Goal: Transaction & Acquisition: Download file/media

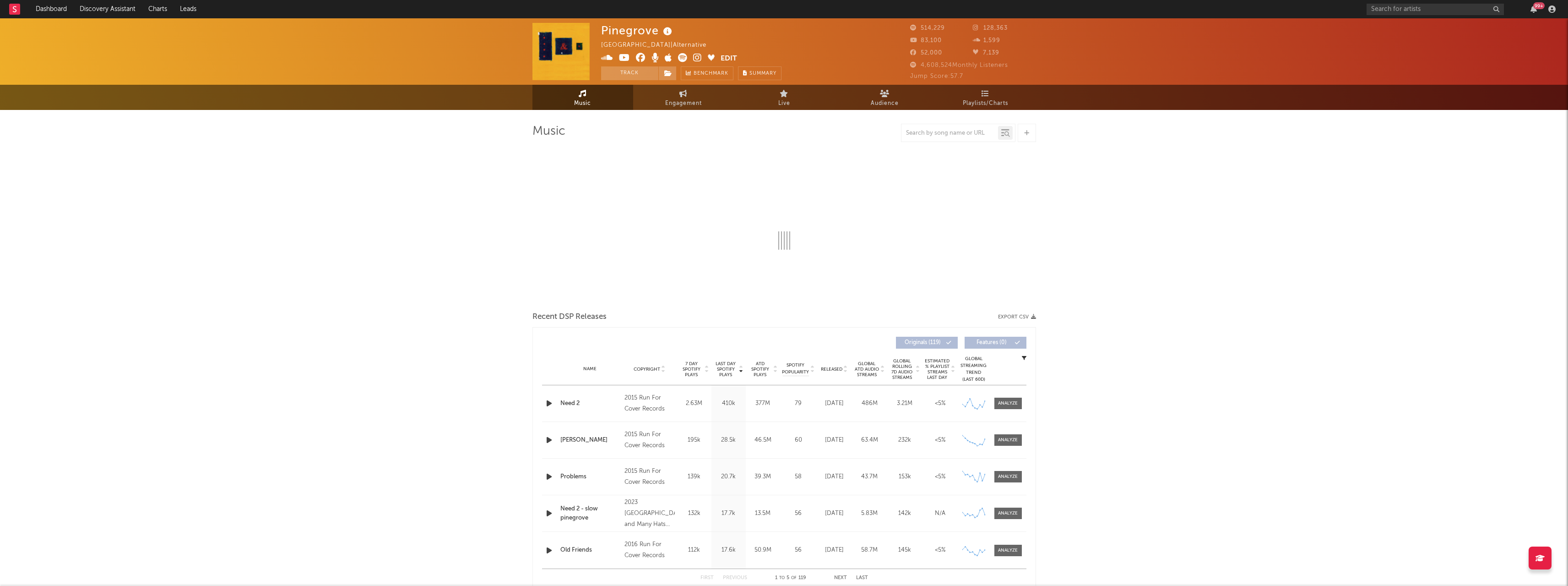
select select "6m"
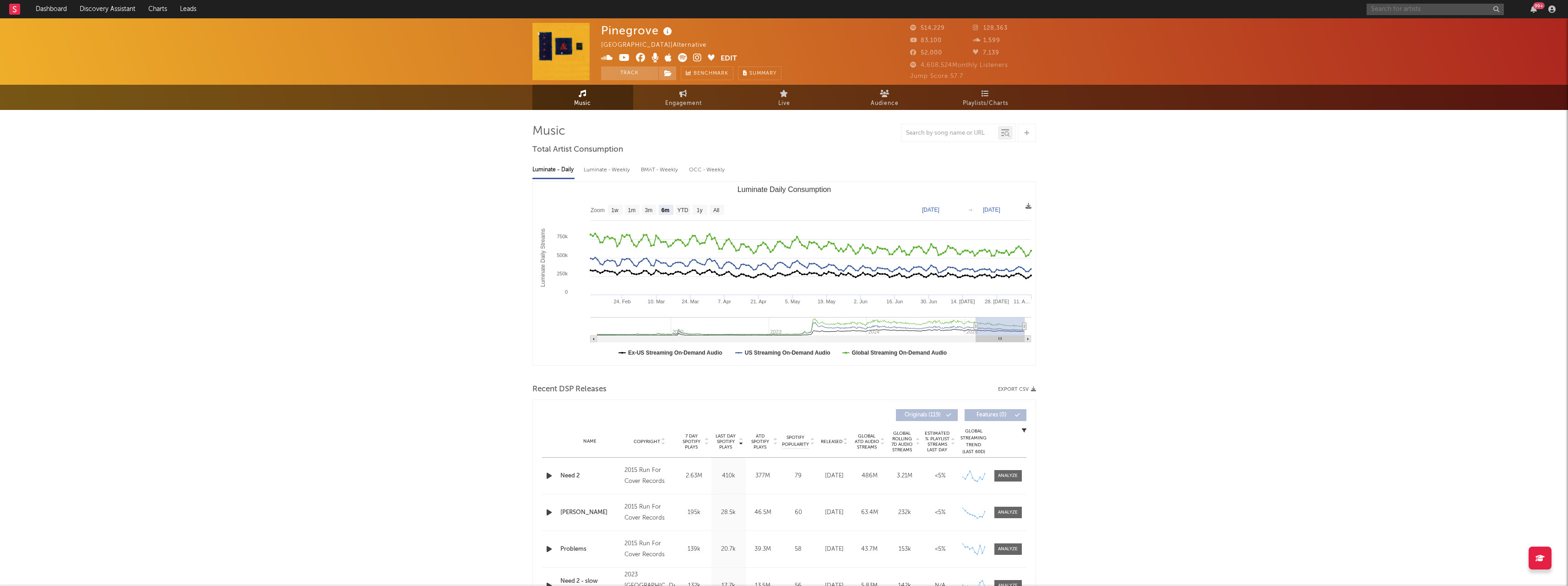
click at [1382, 7] on input "text" at bounding box center [1435, 9] width 138 height 12
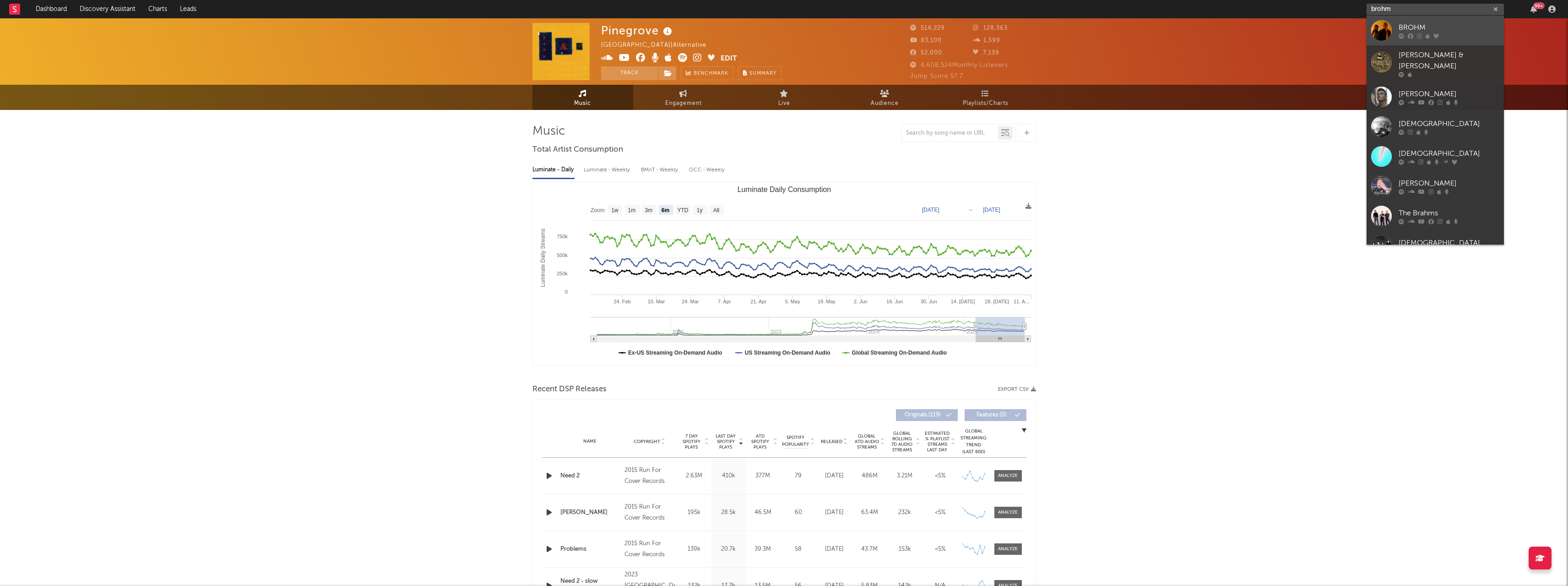
type input "brohm"
click at [1384, 35] on div at bounding box center [1382, 30] width 21 height 21
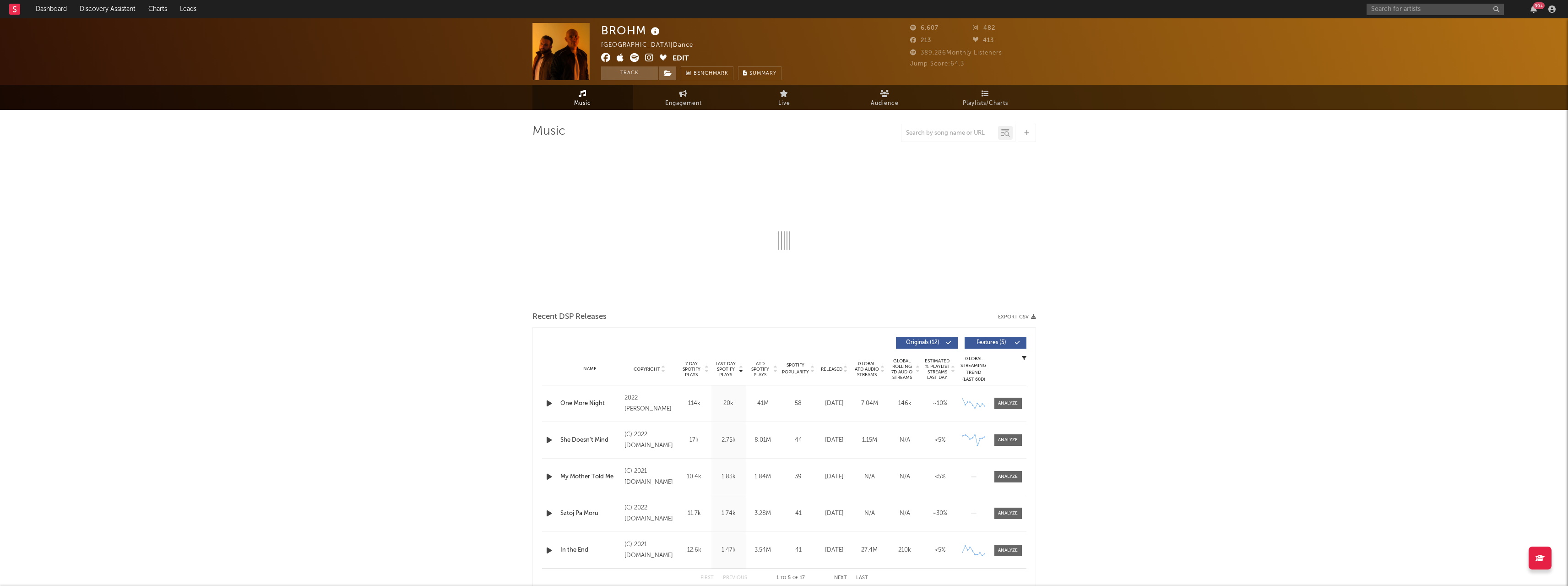
select select "6m"
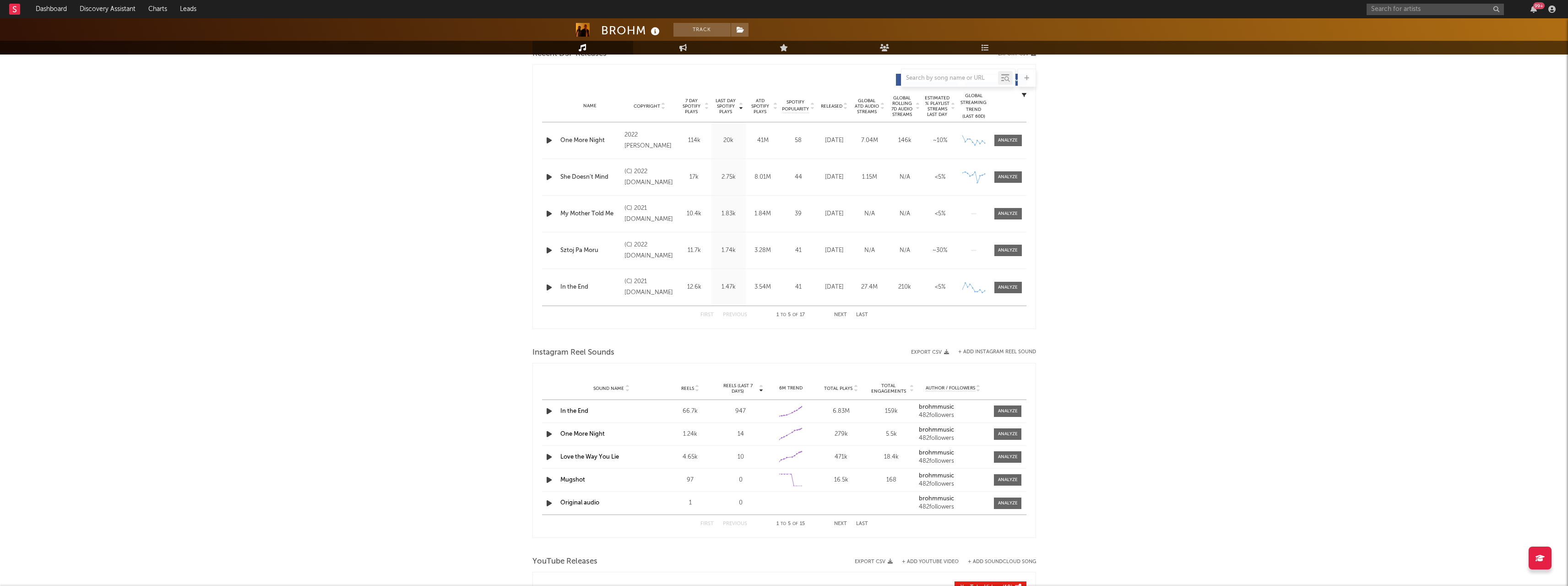
scroll to position [275, 0]
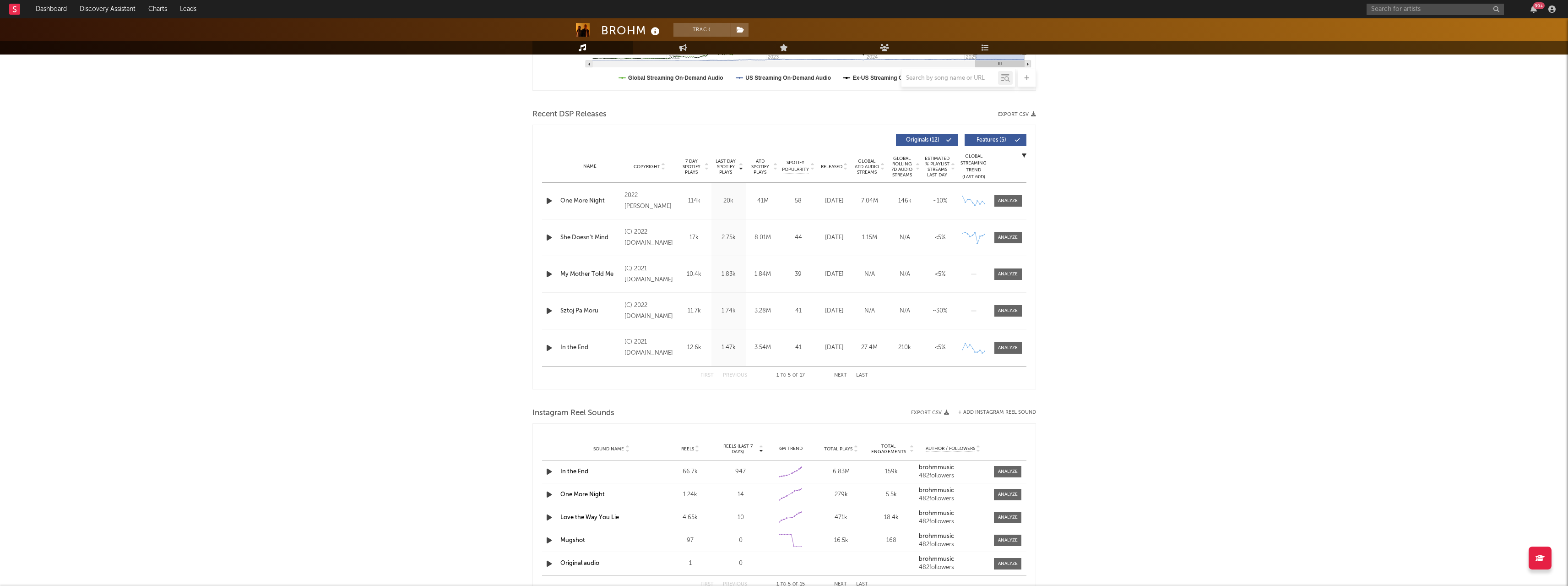
click at [1027, 340] on div "Last Day Spotify Plays Copyright 7 Day Spotify Plays Last Day Spotify Plays ATD…" at bounding box center [784, 257] width 503 height 265
click at [1010, 347] on div at bounding box center [1008, 348] width 19 height 7
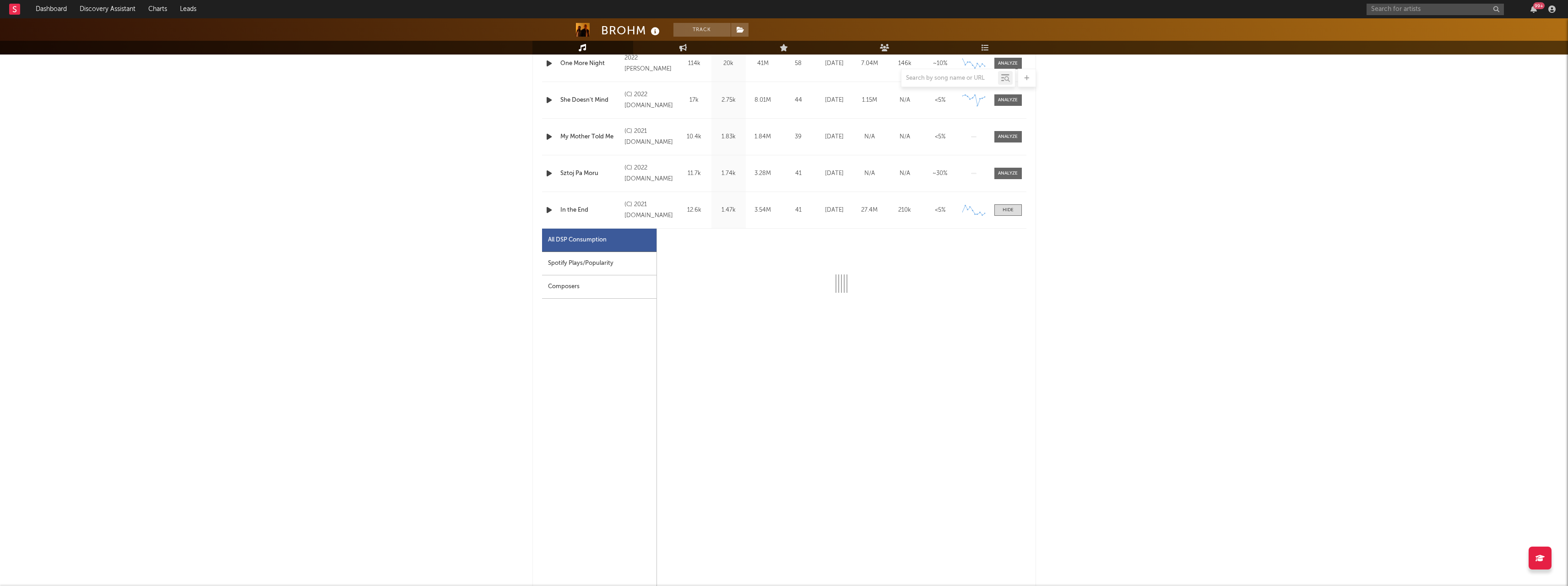
select select "6m"
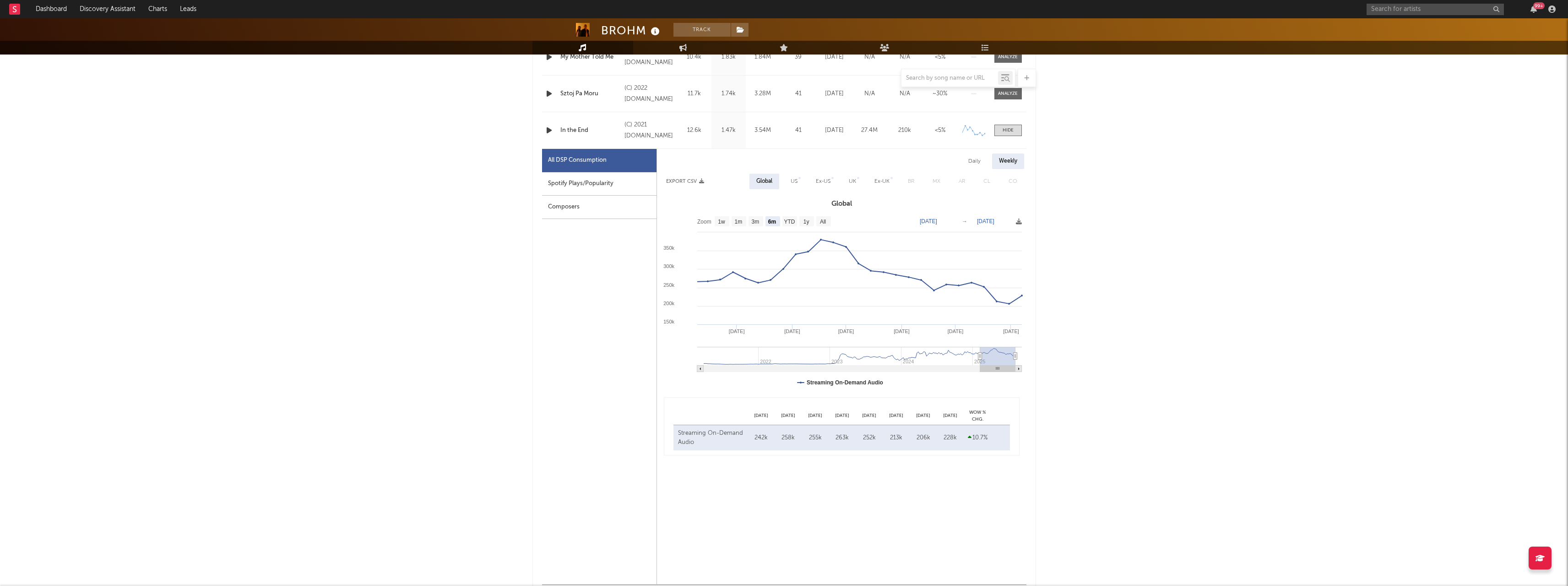
scroll to position [504, 0]
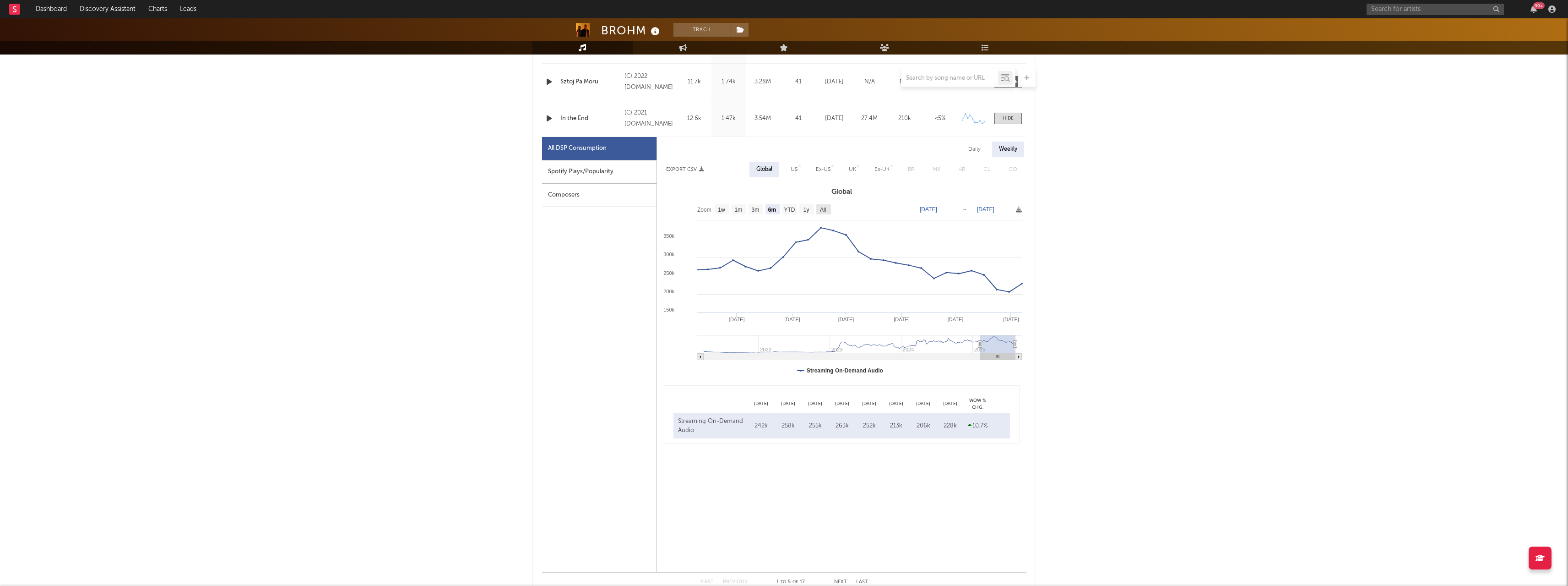
click at [825, 212] on text "All" at bounding box center [822, 210] width 6 height 7
select select "All"
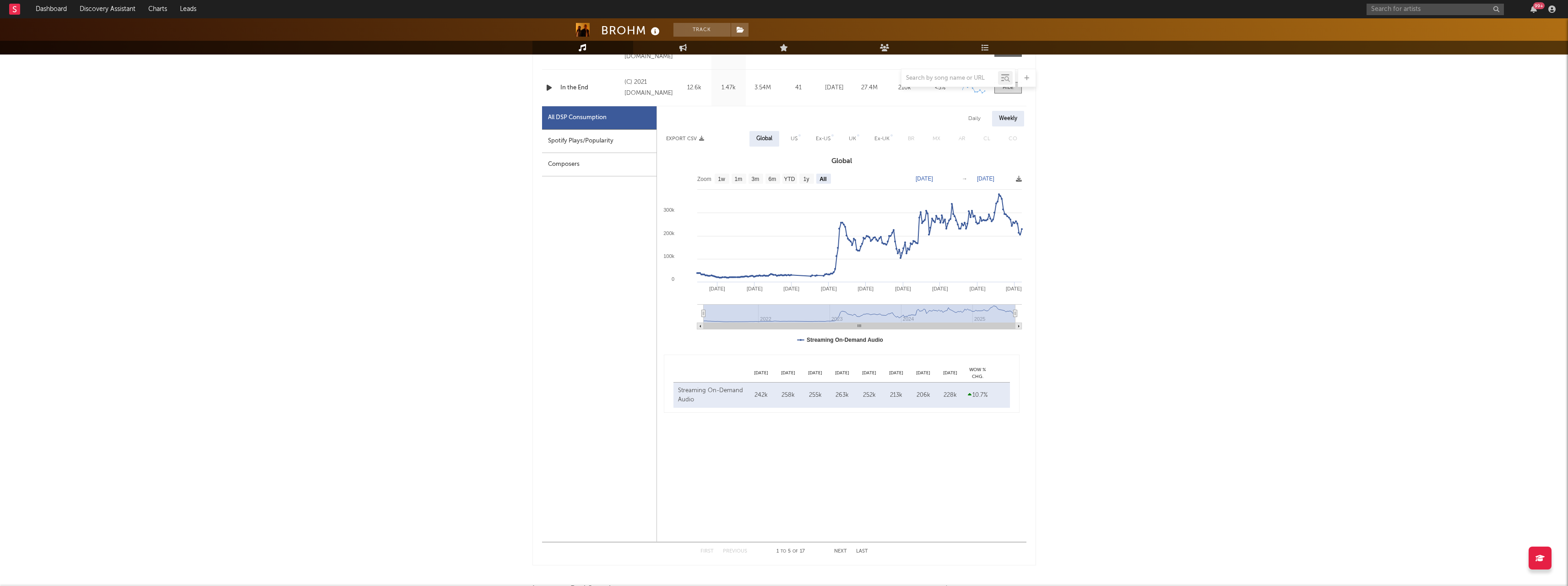
scroll to position [550, 0]
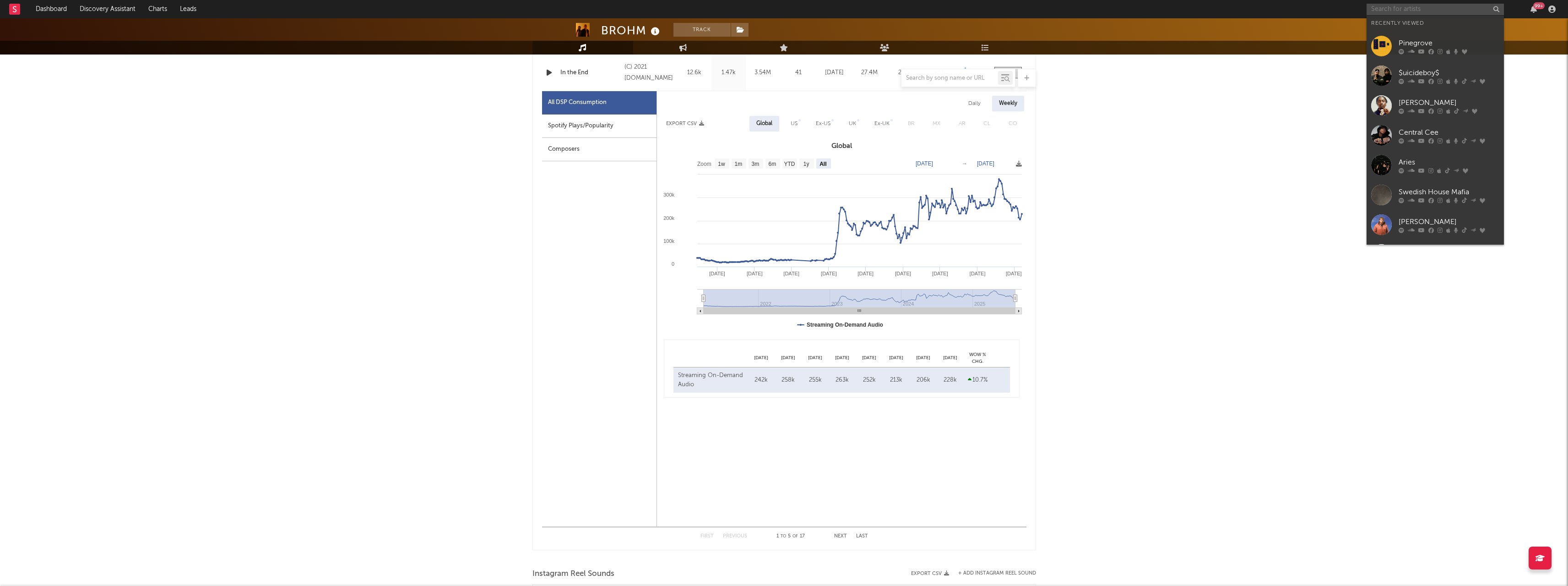
click at [1416, 9] on input "text" at bounding box center [1435, 9] width 138 height 12
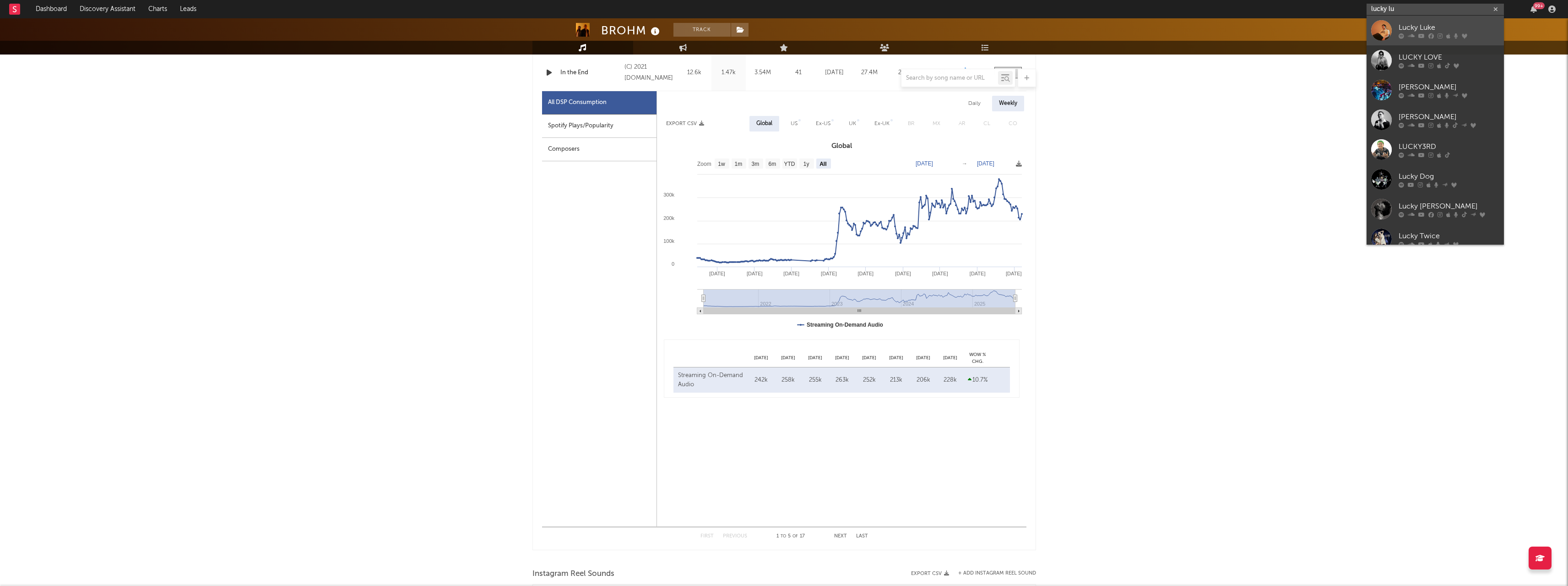
type input "lucky lu"
click at [1375, 32] on div at bounding box center [1382, 30] width 21 height 21
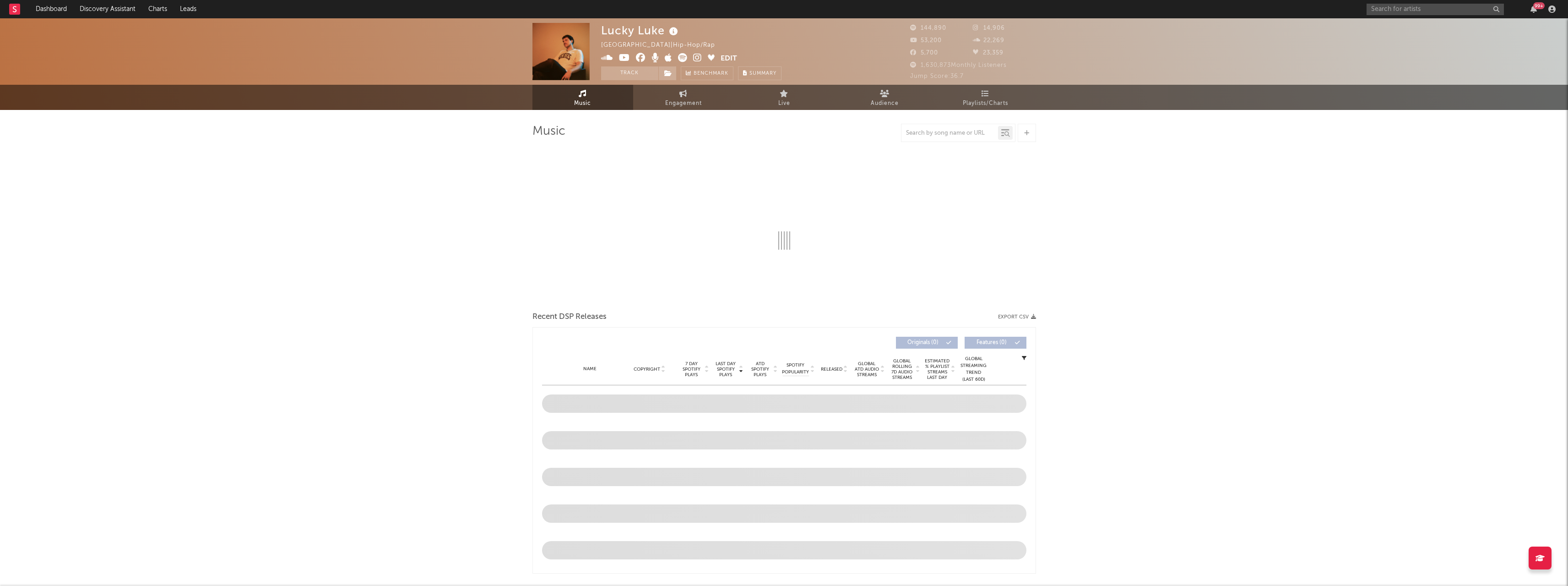
select select "6m"
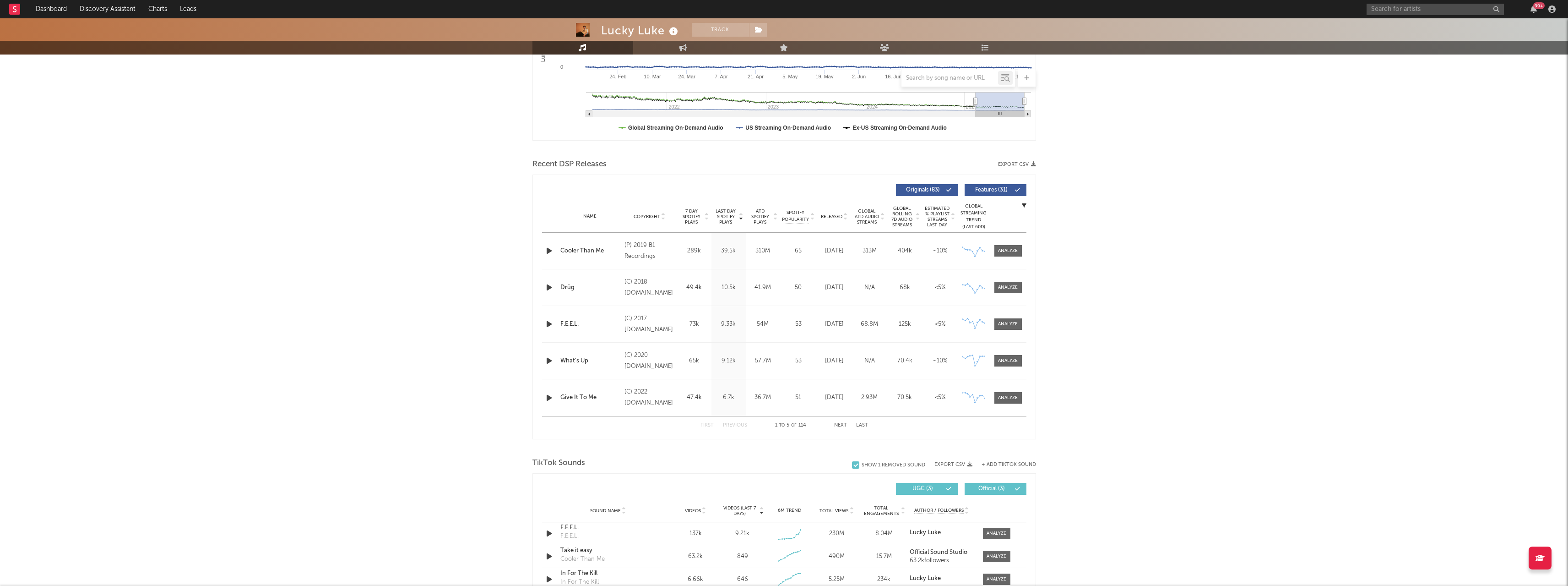
scroll to position [229, 0]
click at [1009, 318] on div at bounding box center [1008, 320] width 19 height 7
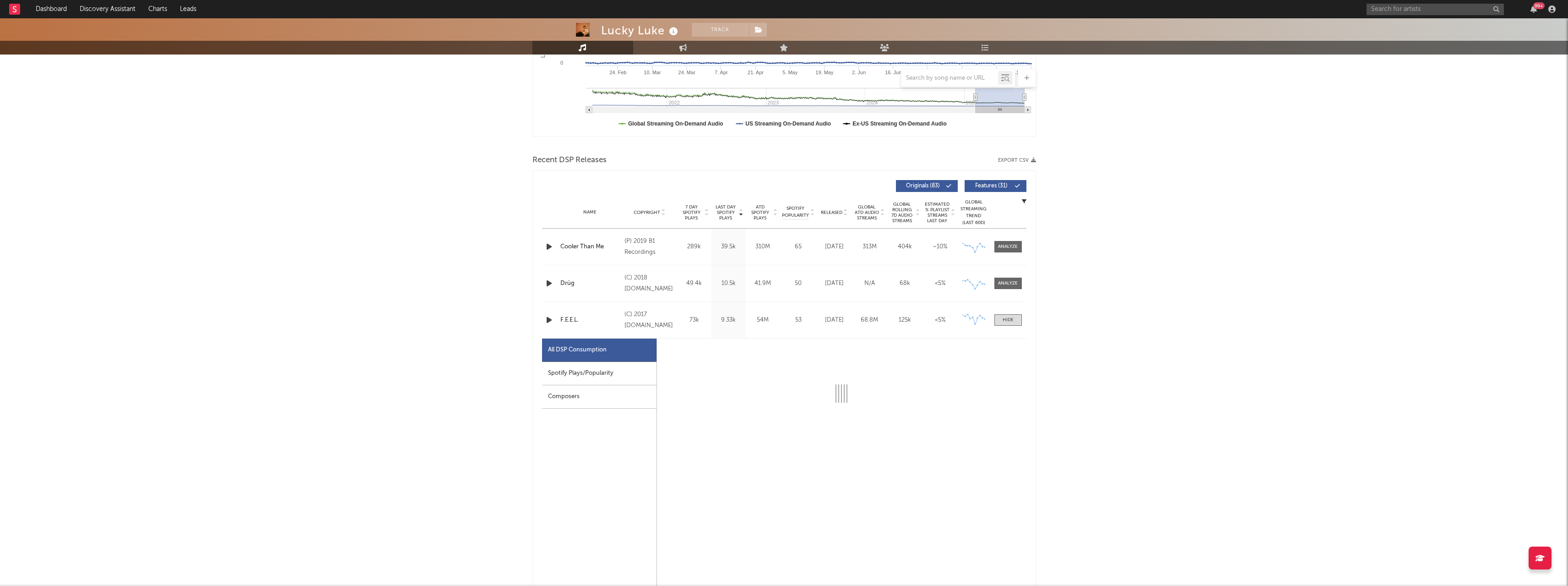
scroll to position [412, 0]
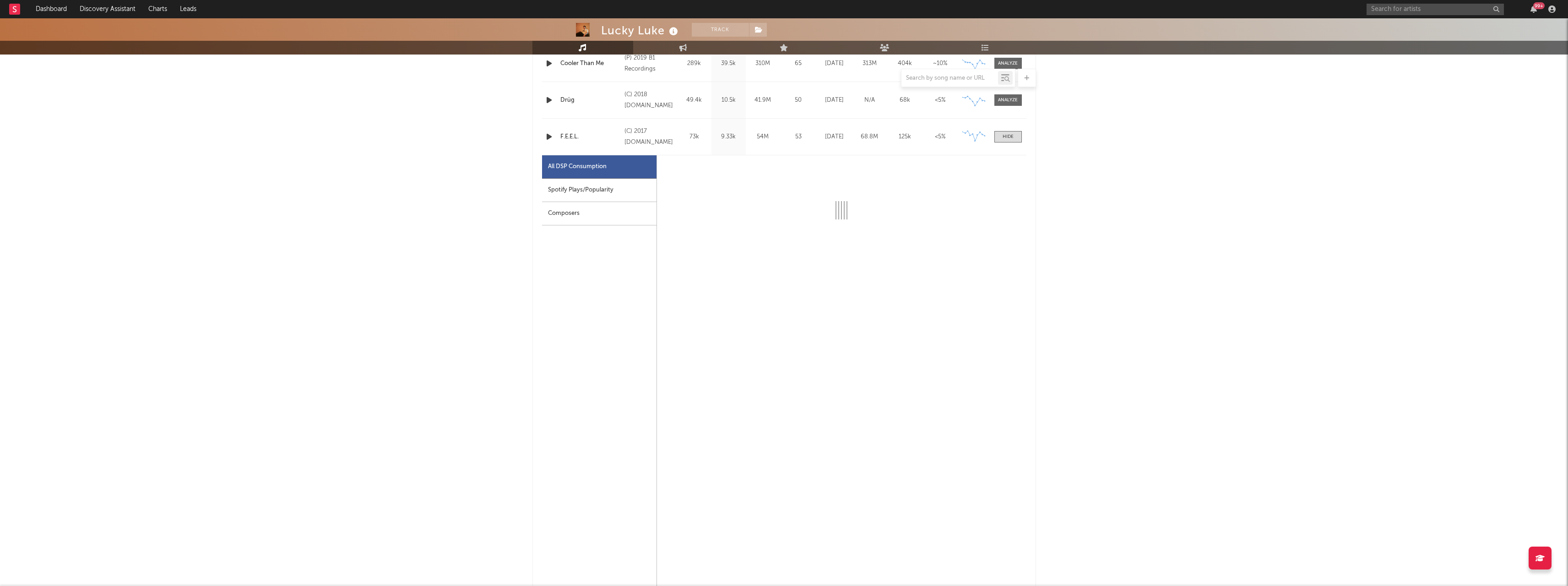
select select "6m"
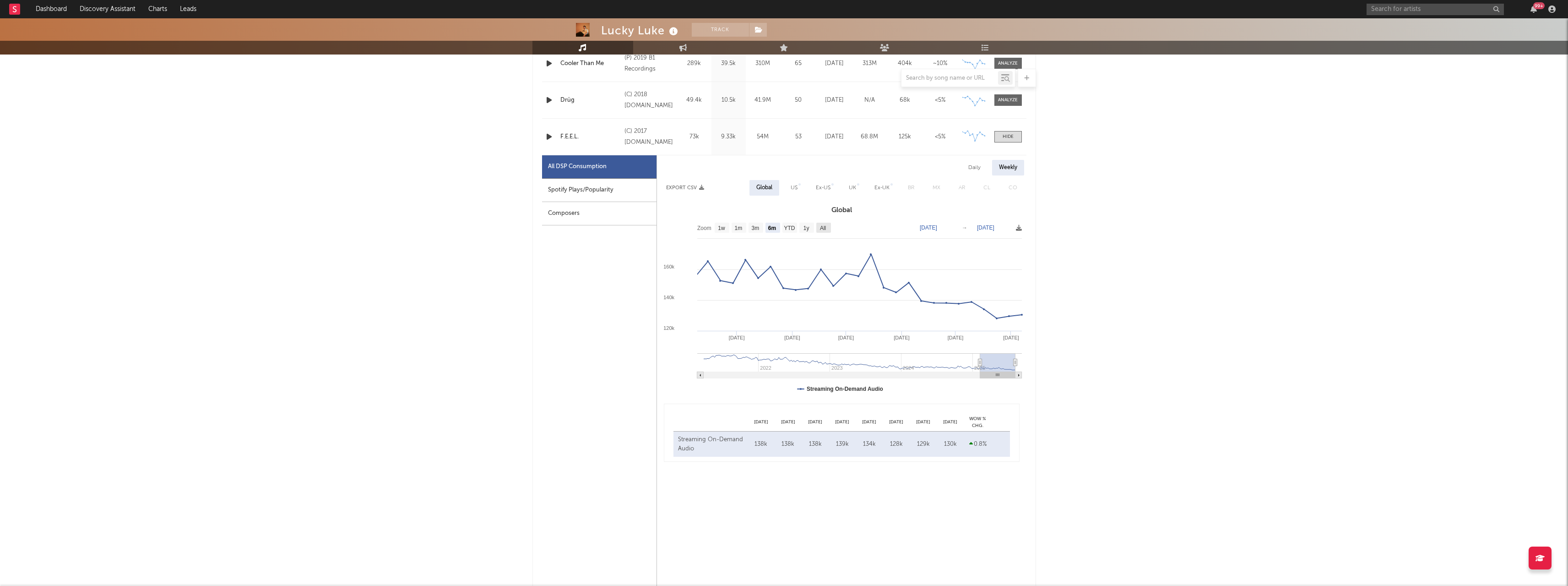
click at [825, 231] on text "All" at bounding box center [822, 228] width 6 height 7
select select "All"
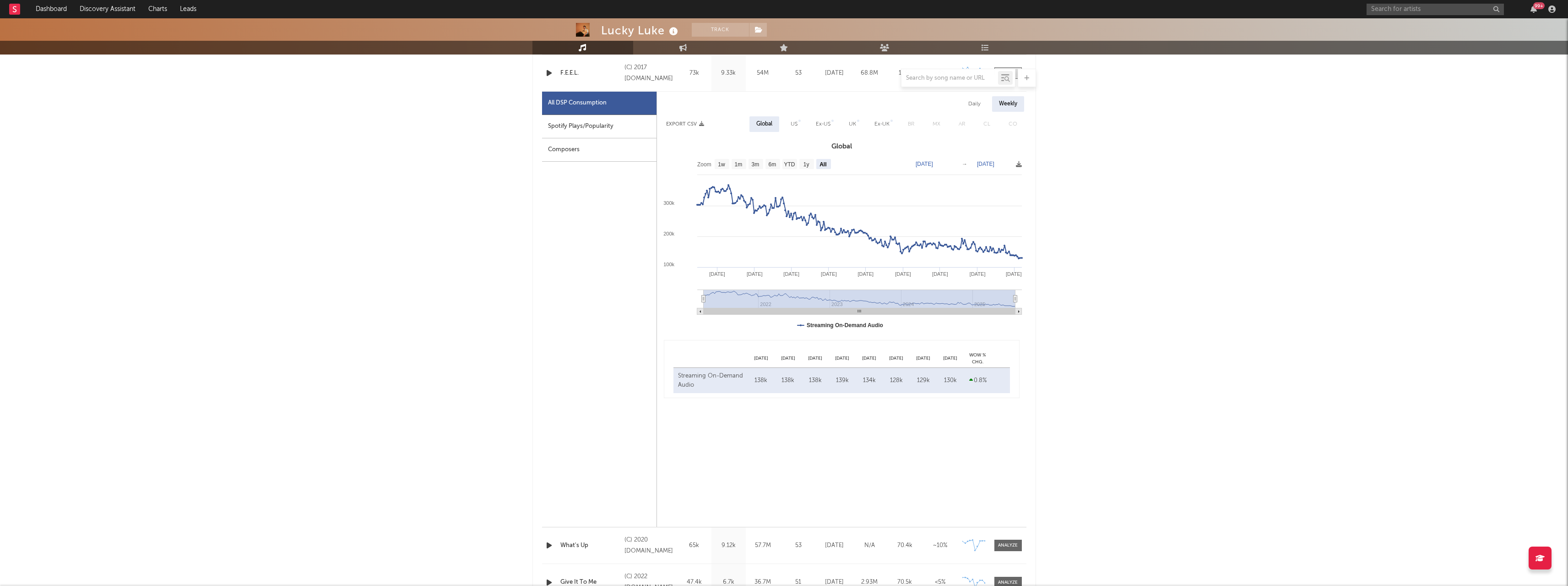
scroll to position [473, 0]
click at [979, 82] on div at bounding box center [950, 78] width 97 height 12
click at [1096, 119] on div "Lucky Luke Track [GEOGRAPHIC_DATA] | Hip-Hop/Rap Edit Track Benchmark Summary 1…" at bounding box center [784, 455] width 1568 height 1820
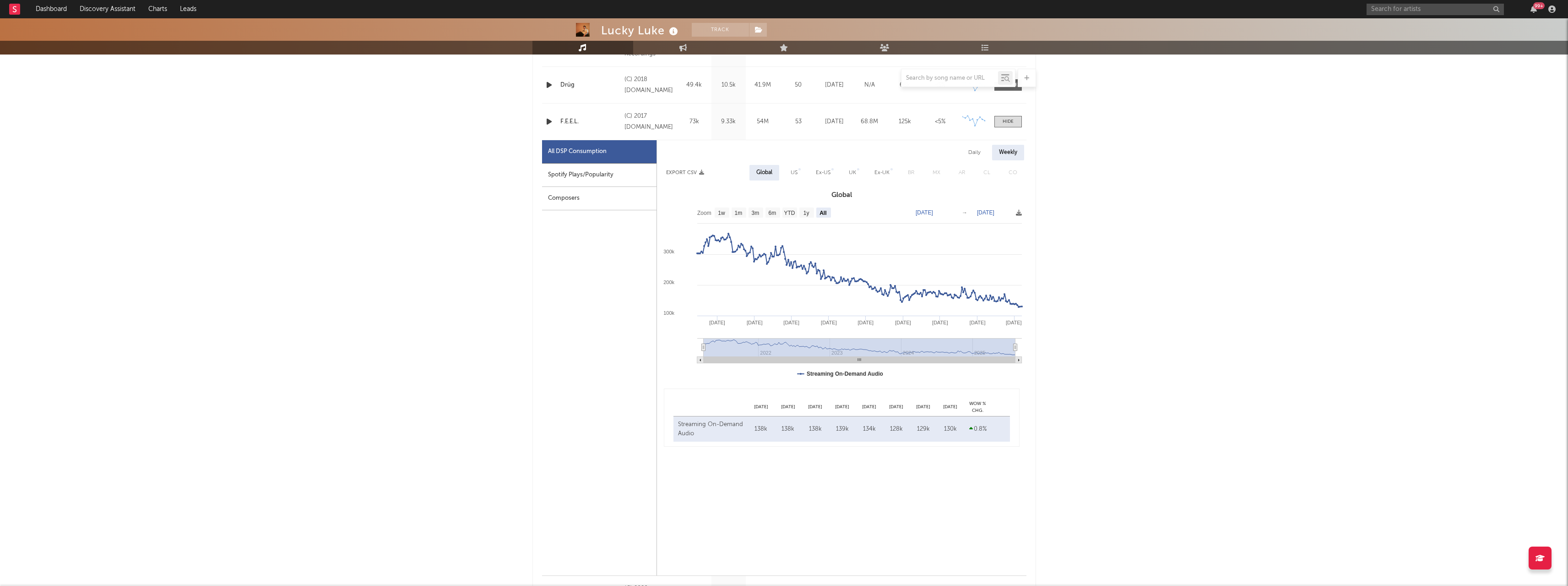
scroll to position [427, 0]
click at [1017, 214] on icon at bounding box center [1019, 213] width 6 height 6
click at [985, 224] on span "Download as CSV" at bounding box center [973, 224] width 91 height 16
